Goal: Transaction & Acquisition: Download file/media

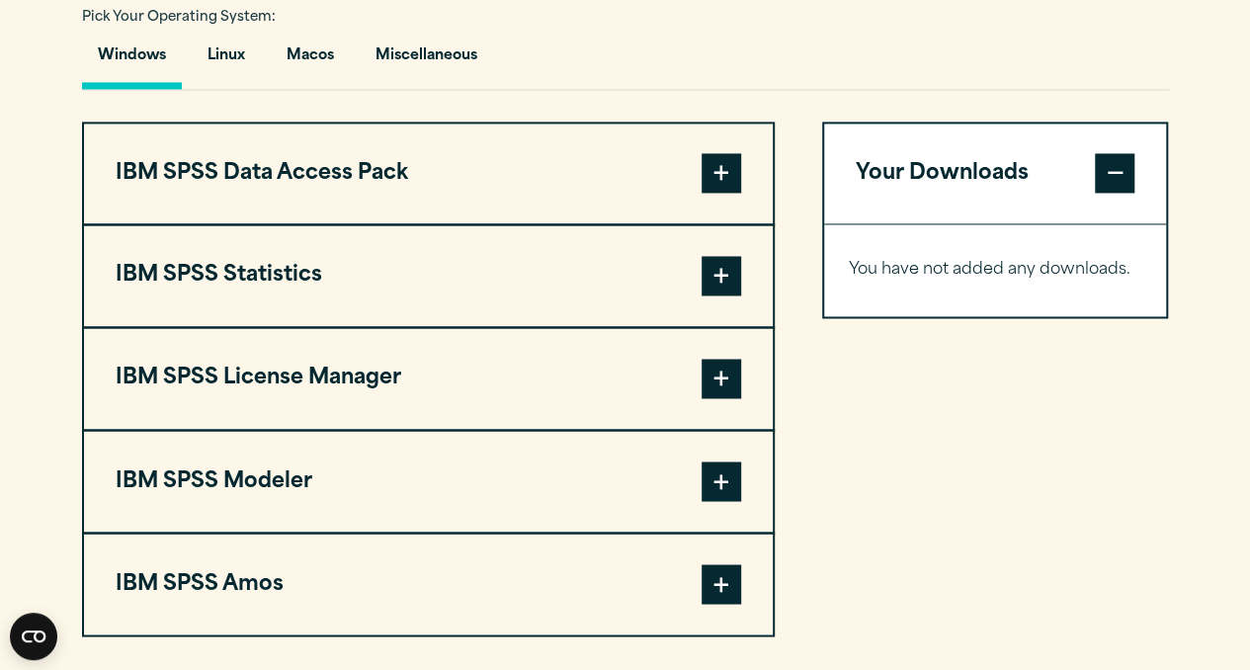
scroll to position [1473, 0]
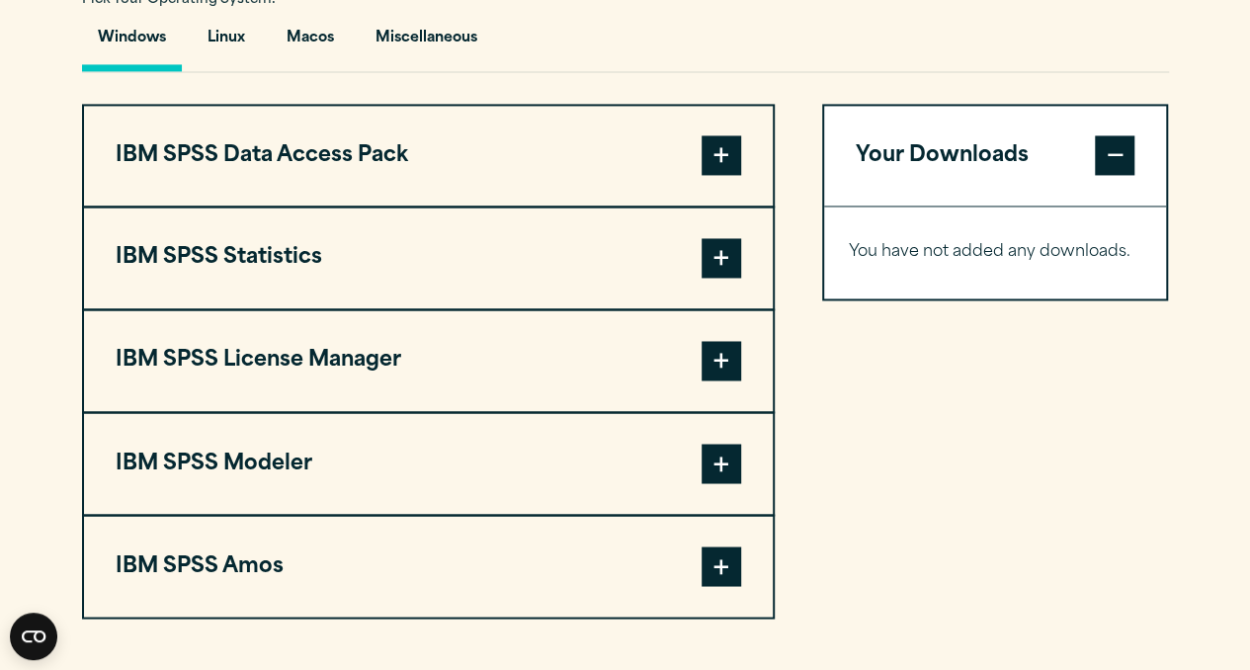
click at [715, 278] on span at bounding box center [722, 258] width 40 height 40
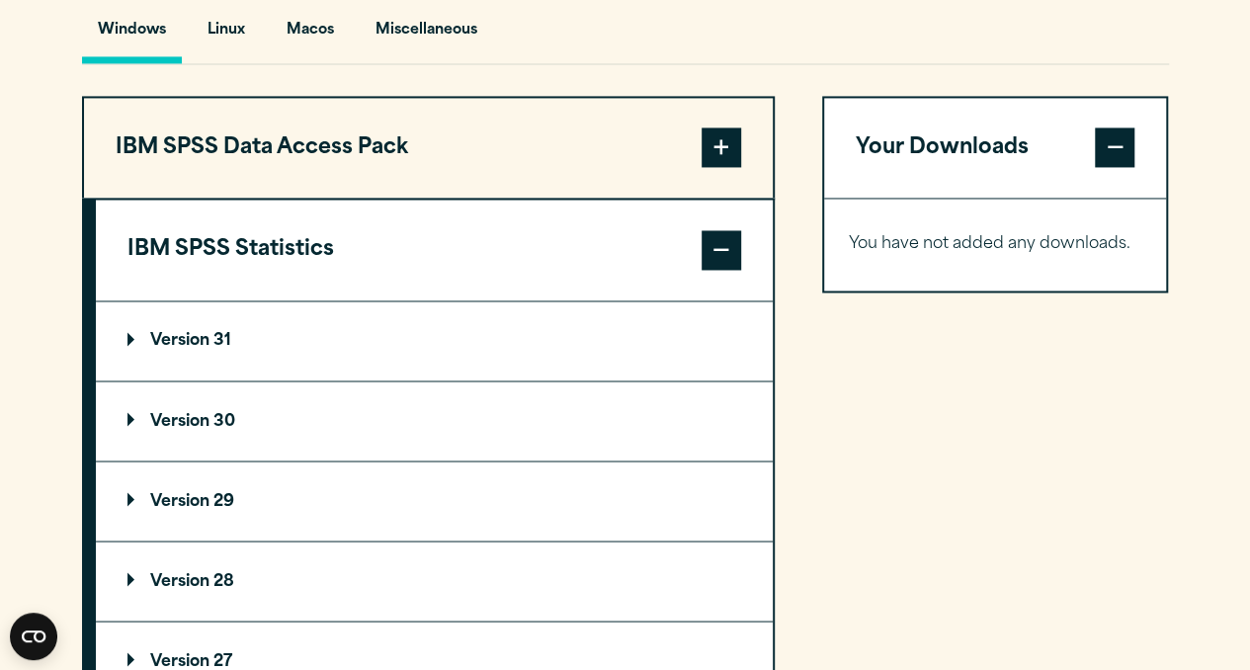
scroll to position [1477, 0]
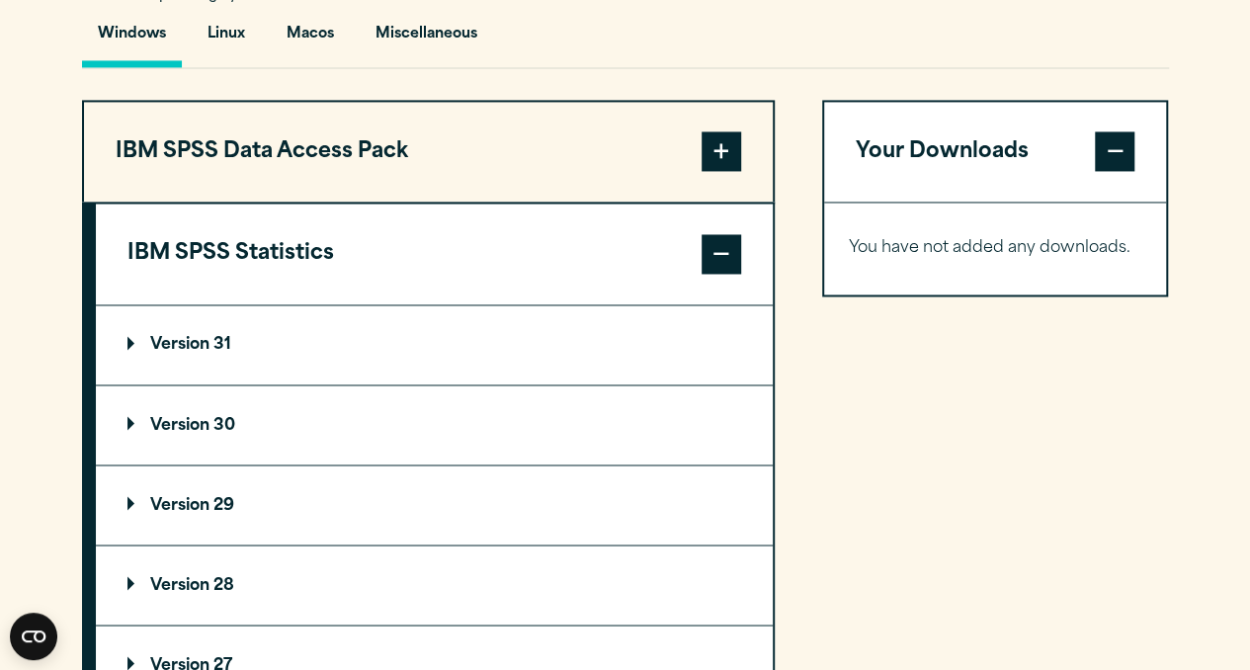
click at [339, 385] on summary "Version 31" at bounding box center [434, 344] width 677 height 79
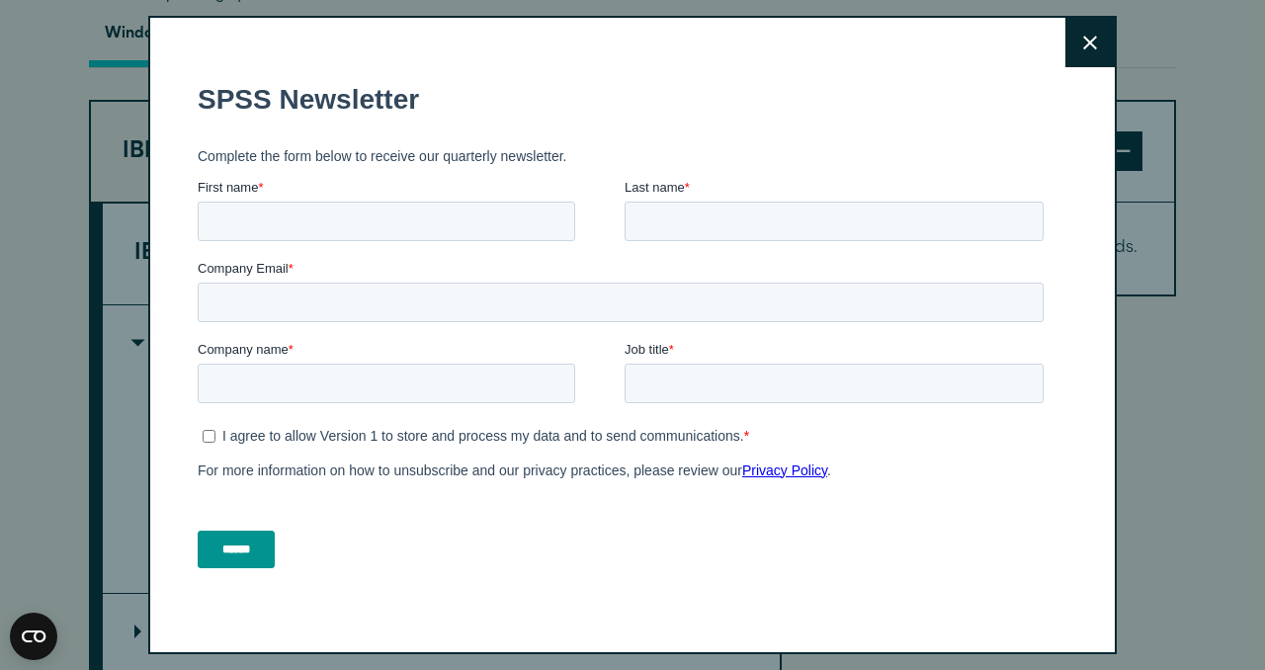
click at [1083, 43] on icon at bounding box center [1090, 43] width 14 height 15
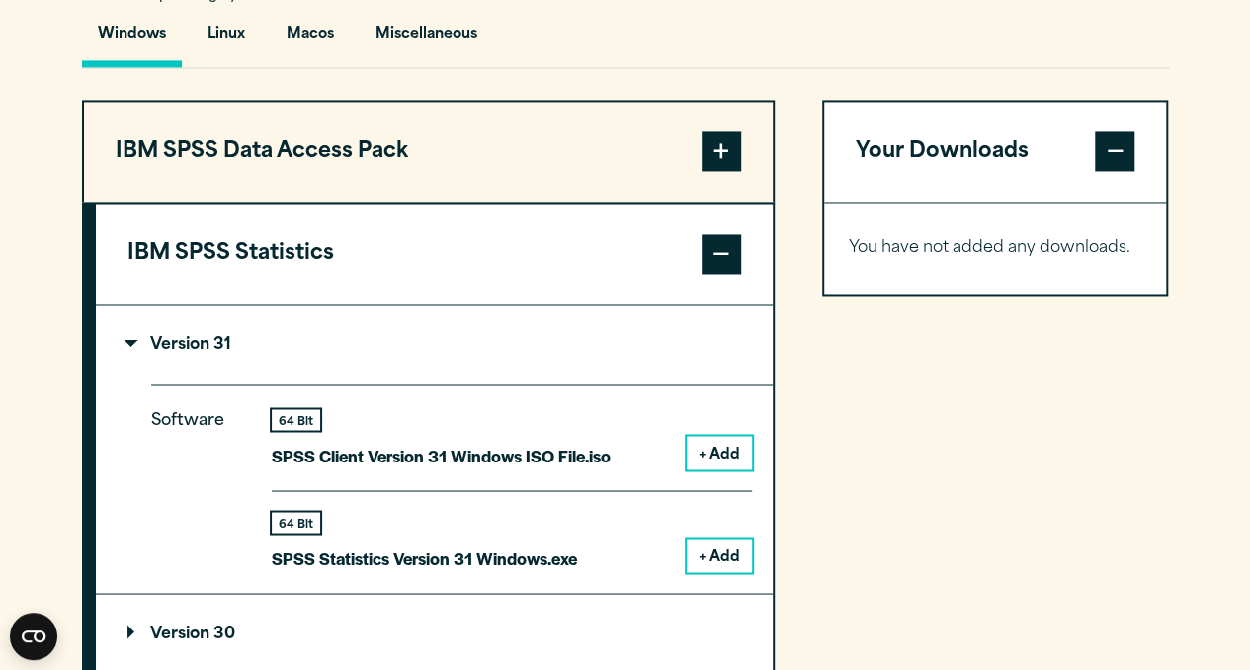
click at [721, 572] on button "+ Add" at bounding box center [719, 556] width 65 height 34
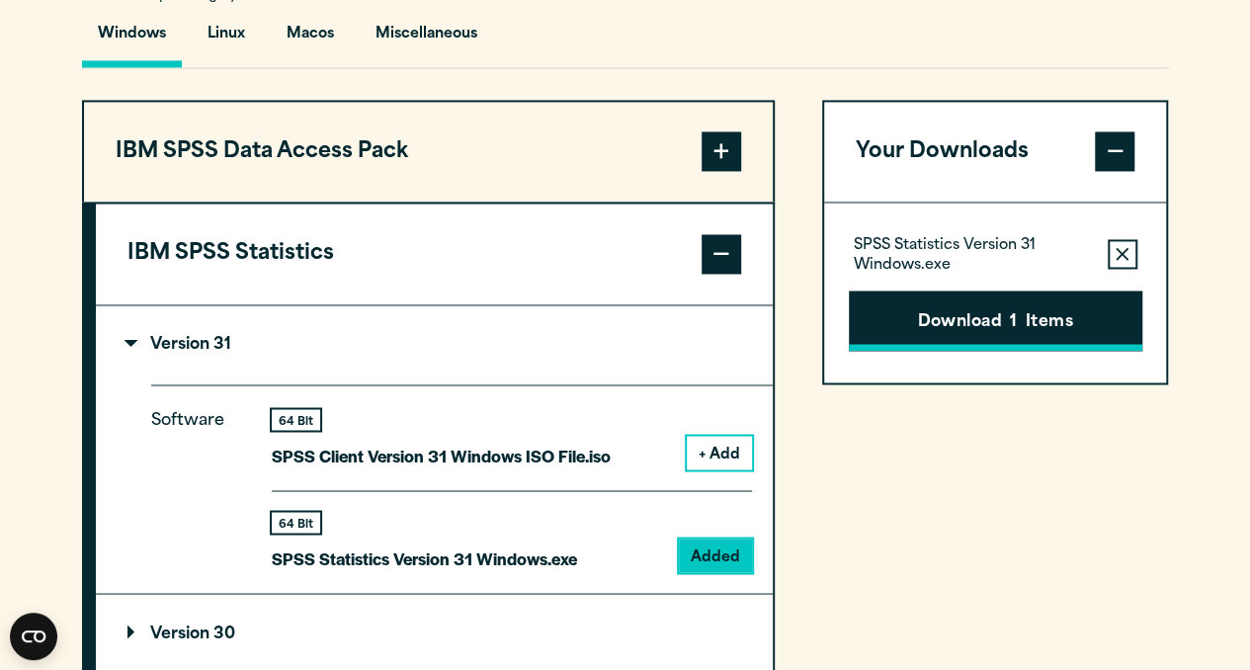
click at [1046, 352] on button "Download 1 Items" at bounding box center [996, 321] width 294 height 61
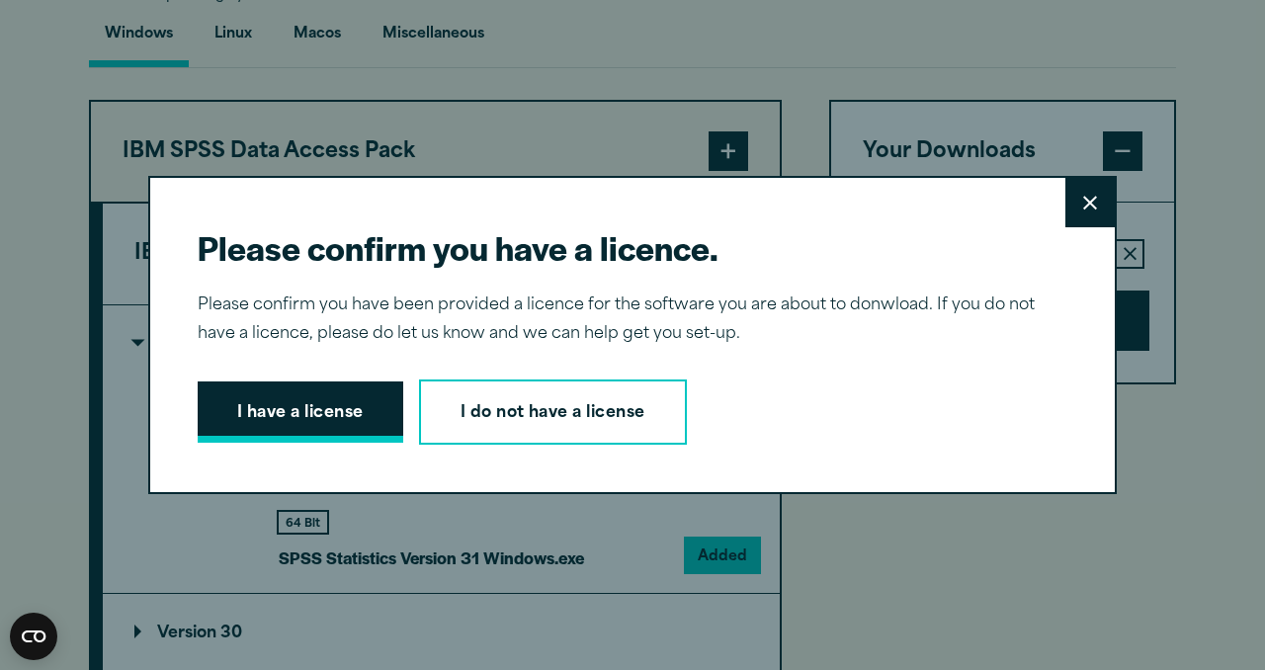
click at [321, 411] on button "I have a license" at bounding box center [301, 412] width 206 height 61
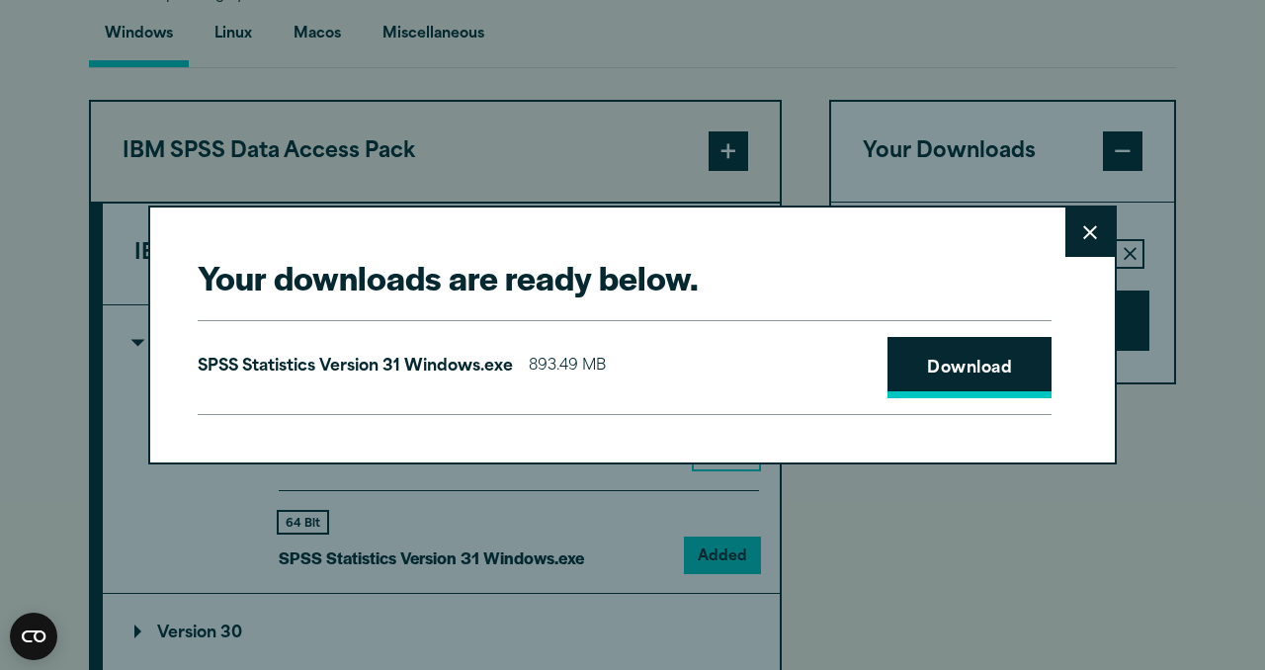
click at [962, 373] on link "Download" at bounding box center [970, 367] width 164 height 61
click at [1091, 232] on button "Close" at bounding box center [1090, 232] width 49 height 49
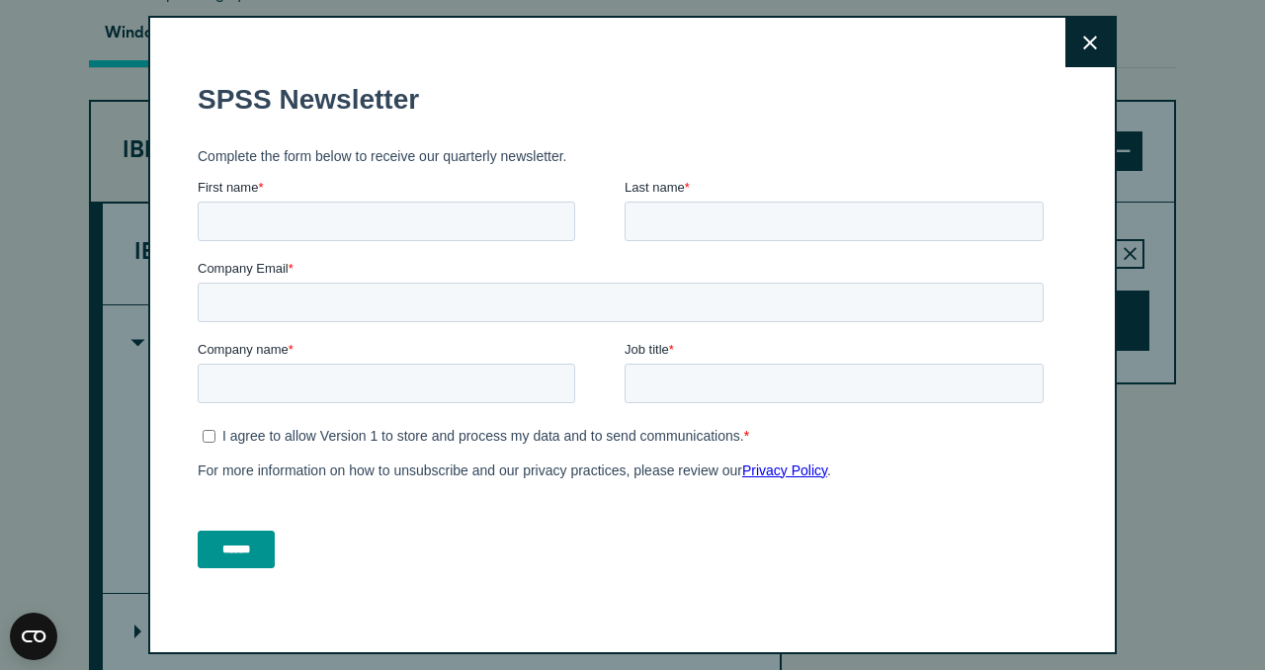
click at [1066, 52] on button "Close" at bounding box center [1090, 42] width 49 height 49
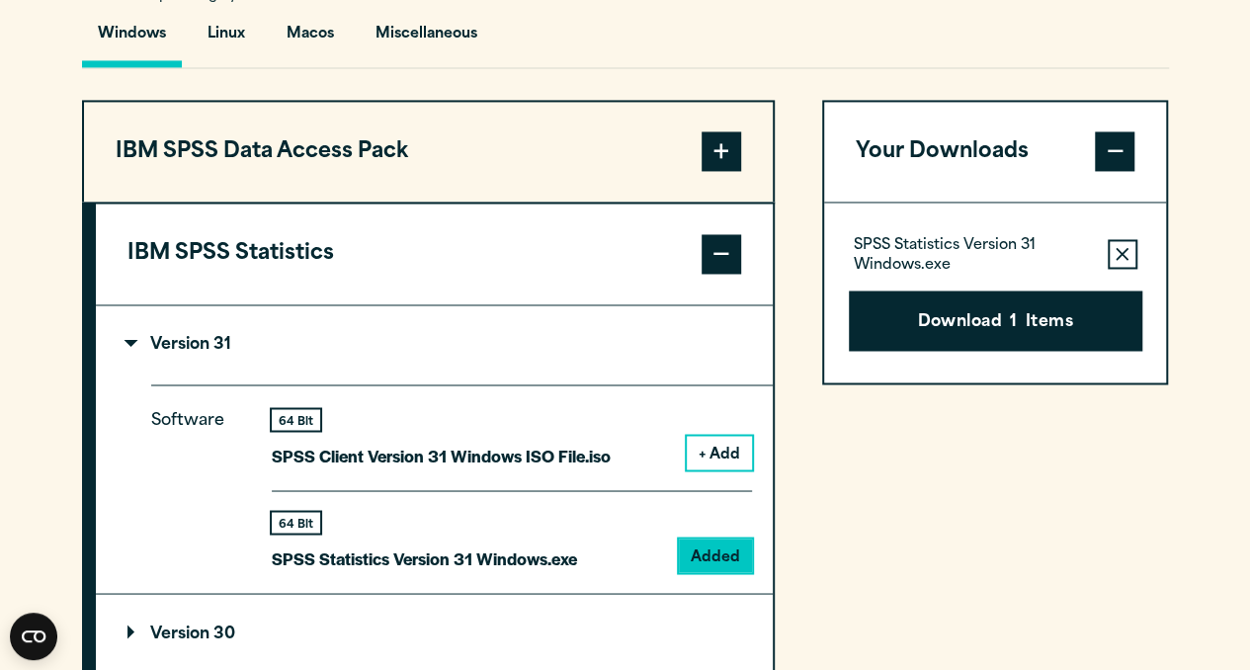
click at [727, 274] on span at bounding box center [722, 254] width 40 height 40
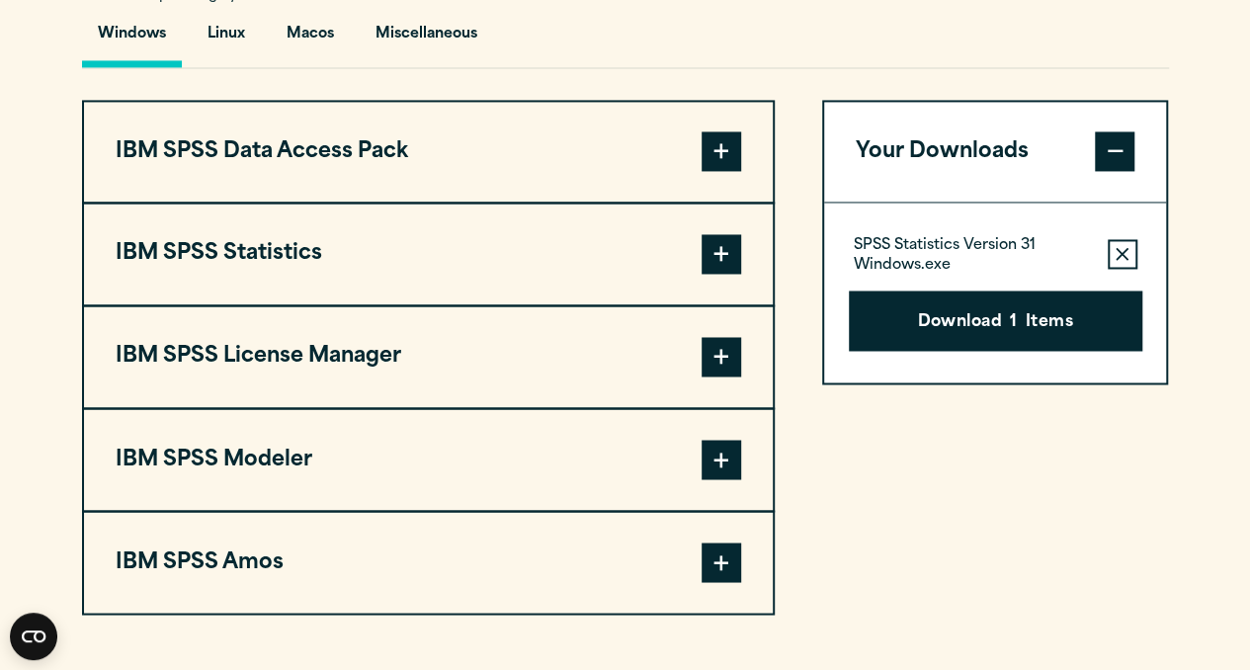
click at [700, 303] on button "IBM SPSS Statistics" at bounding box center [428, 254] width 689 height 101
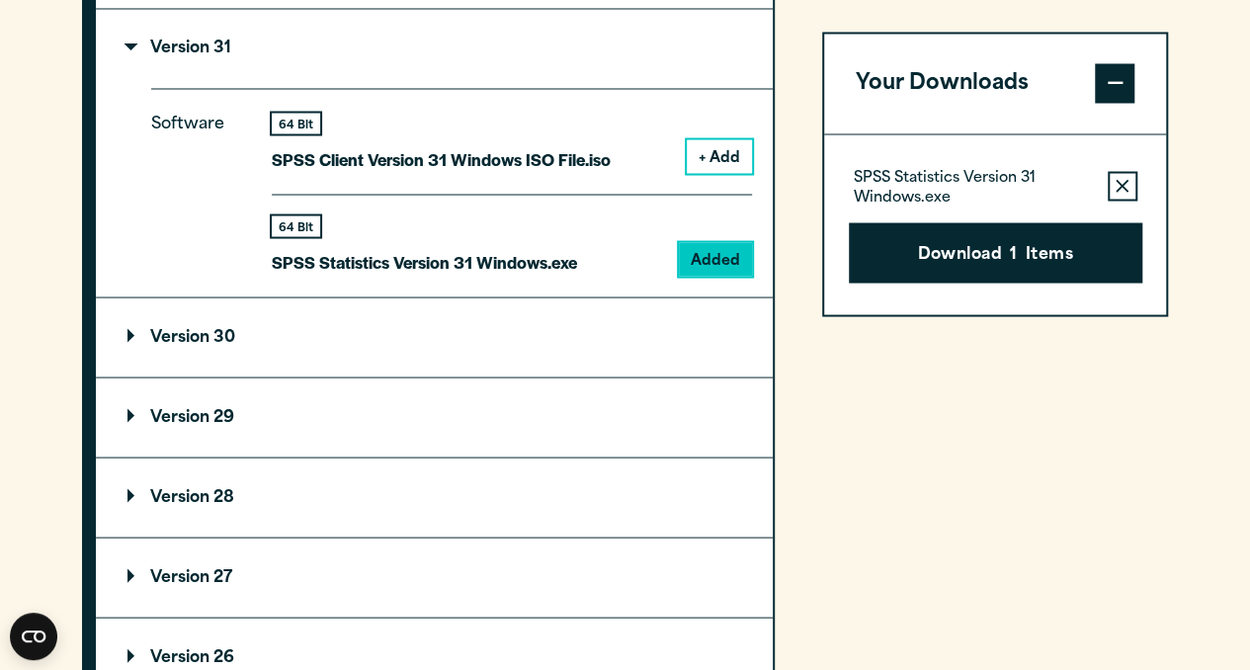
scroll to position [1780, 0]
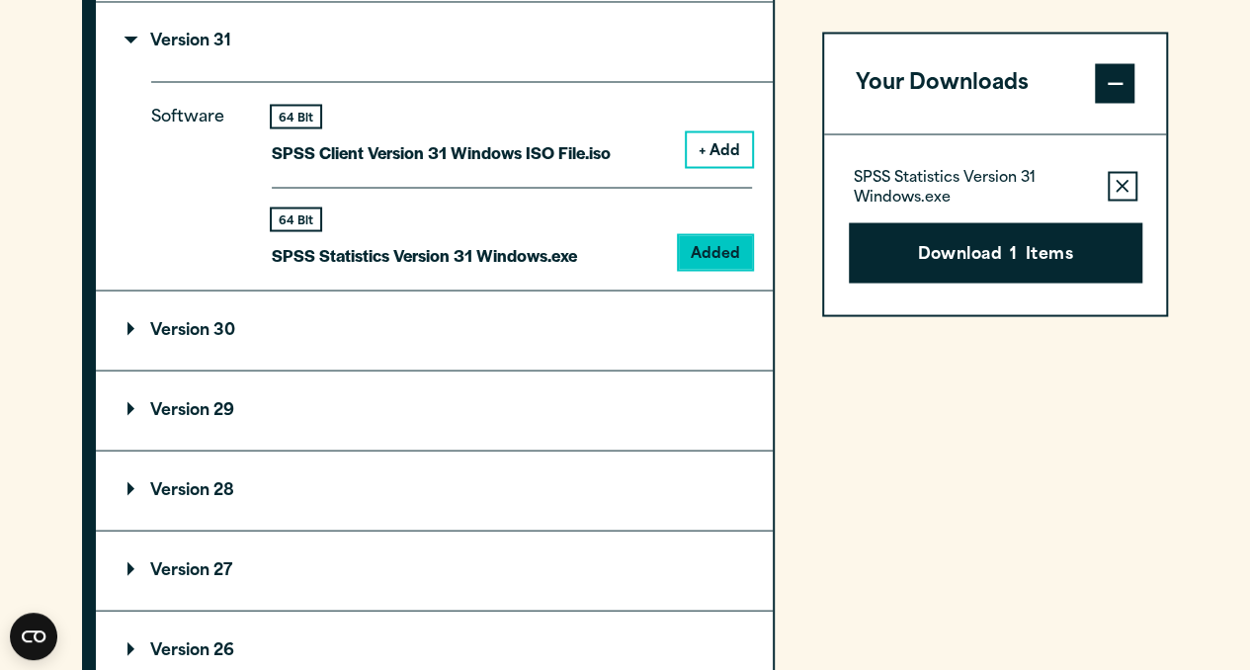
click at [431, 358] on summary "Version 30" at bounding box center [434, 330] width 677 height 79
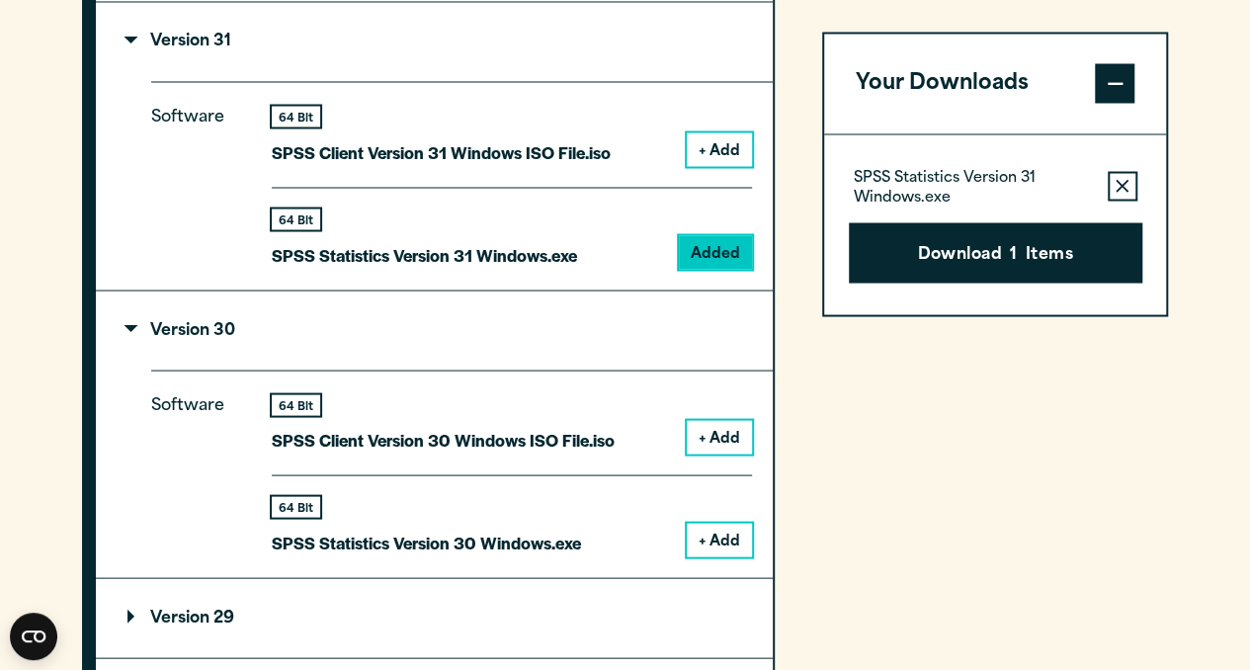
click at [714, 556] on button "+ Add" at bounding box center [719, 540] width 65 height 34
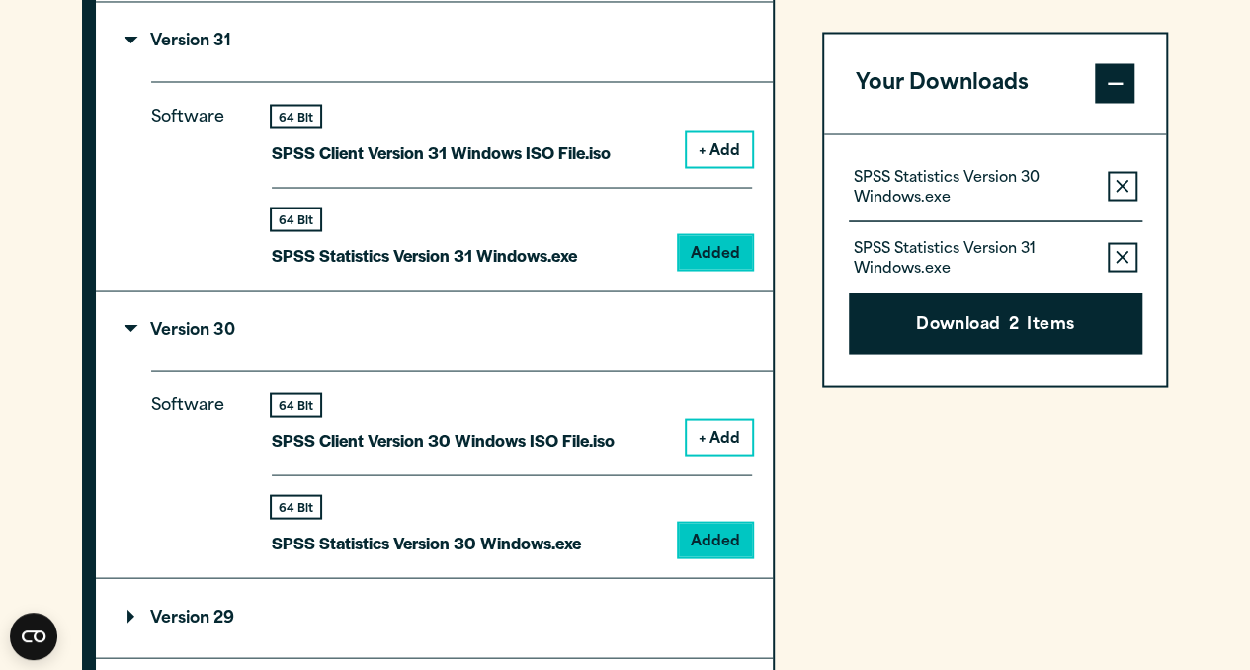
click at [1123, 188] on icon "button" at bounding box center [1122, 187] width 13 height 14
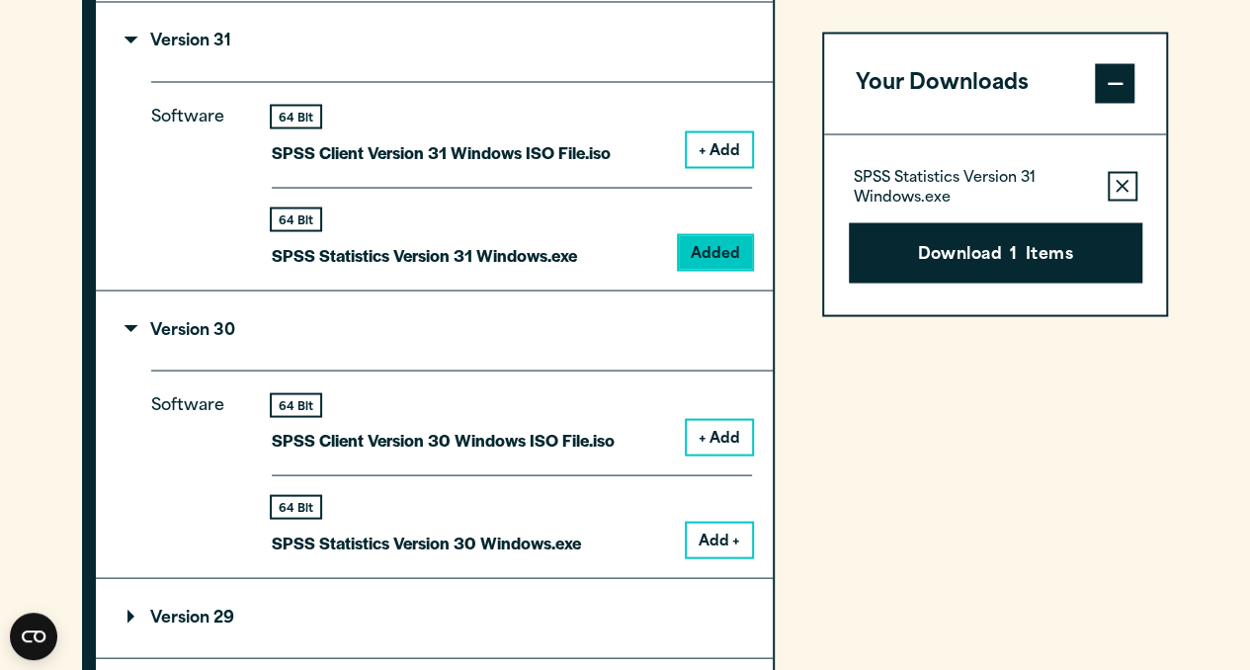
click at [1123, 188] on icon "button" at bounding box center [1122, 187] width 13 height 14
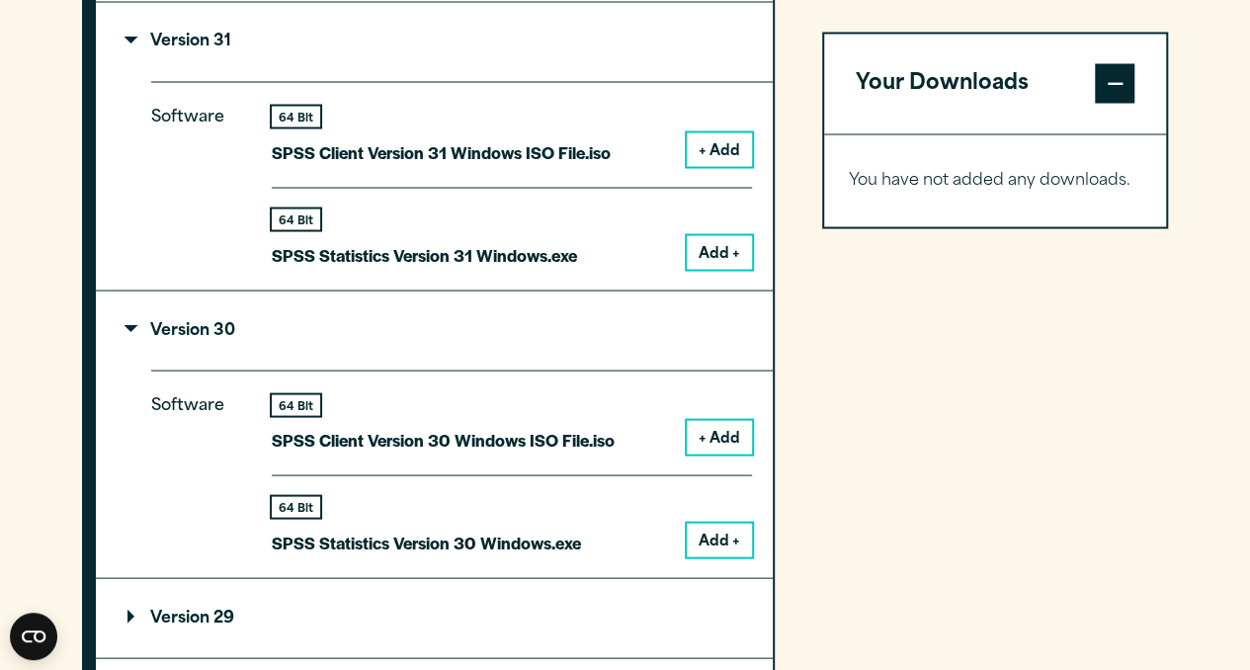
click at [720, 556] on button "Add +" at bounding box center [719, 540] width 65 height 34
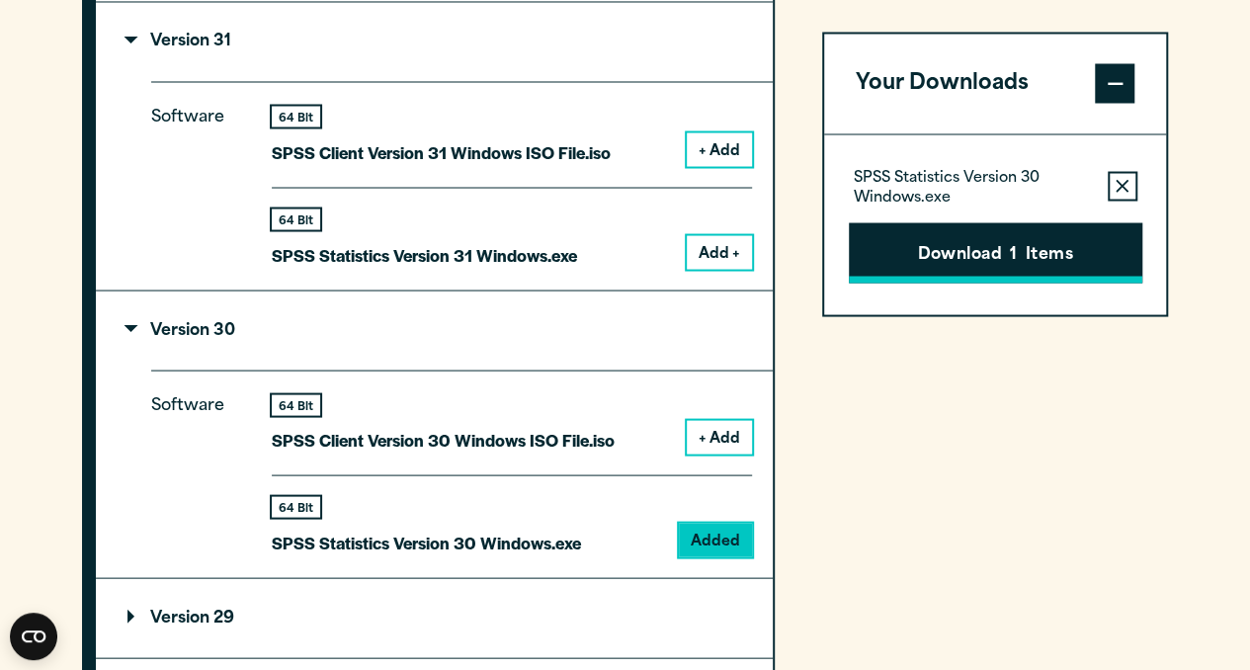
click at [1077, 250] on button "Download 1 Items" at bounding box center [996, 252] width 294 height 61
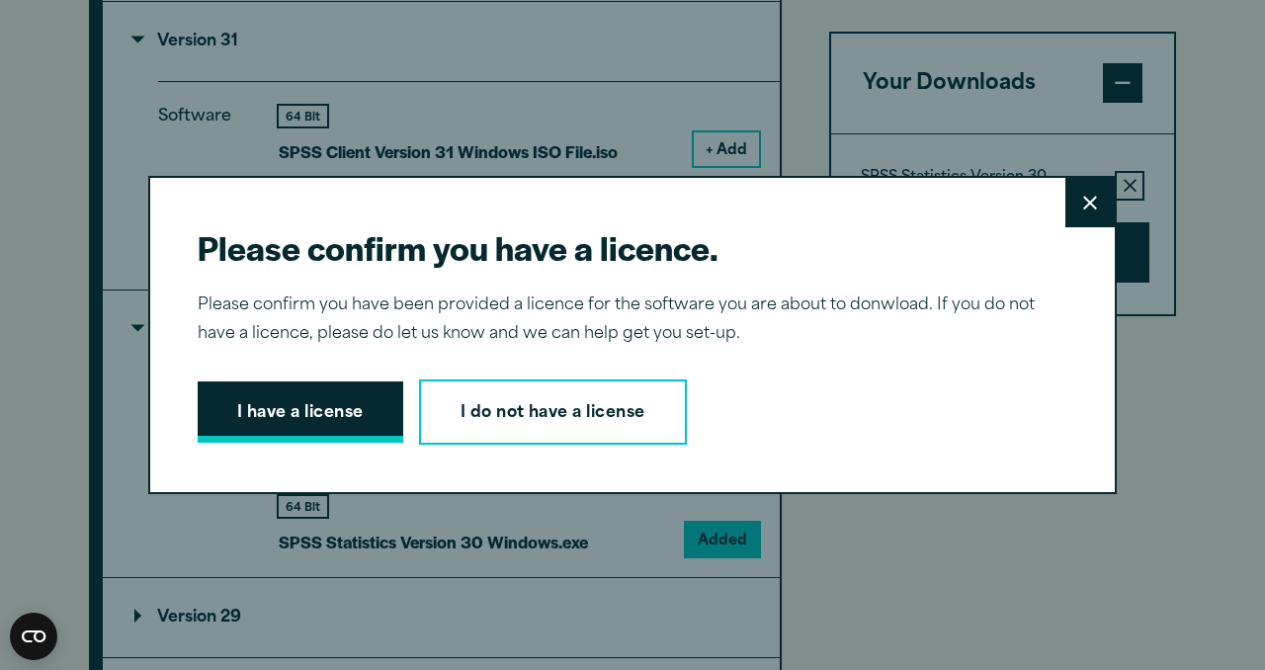
click at [344, 409] on button "I have a license" at bounding box center [301, 412] width 206 height 61
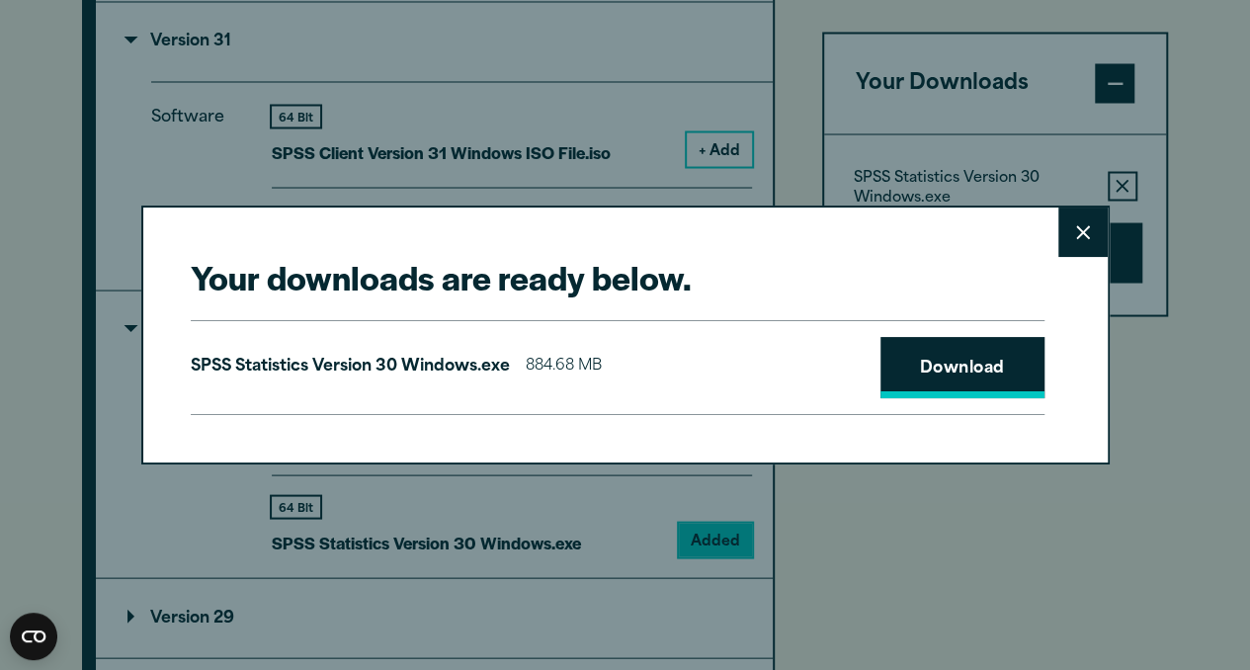
click at [915, 376] on link "Download" at bounding box center [963, 367] width 164 height 61
click at [1091, 238] on button "Close" at bounding box center [1083, 232] width 49 height 49
